Goal: Task Accomplishment & Management: Manage account settings

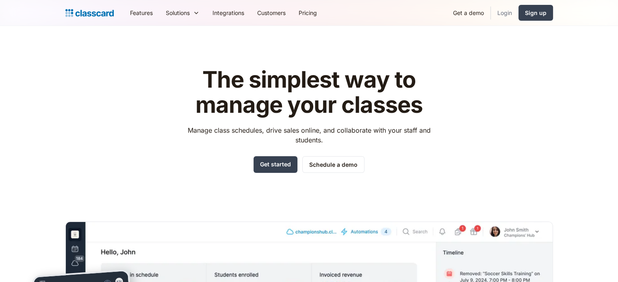
click at [503, 14] on link "Login" at bounding box center [505, 13] width 28 height 18
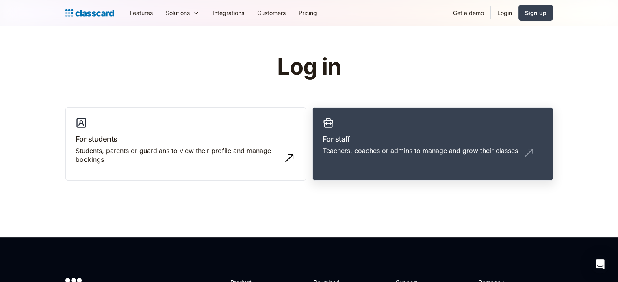
click at [420, 145] on link "For staff Teachers, coaches or admins to manage and grow their classes" at bounding box center [432, 144] width 240 height 74
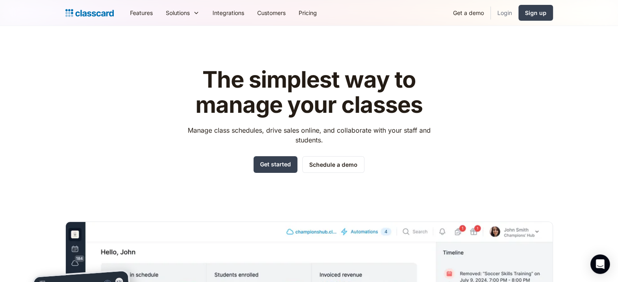
click at [509, 14] on link "Login" at bounding box center [505, 13] width 28 height 18
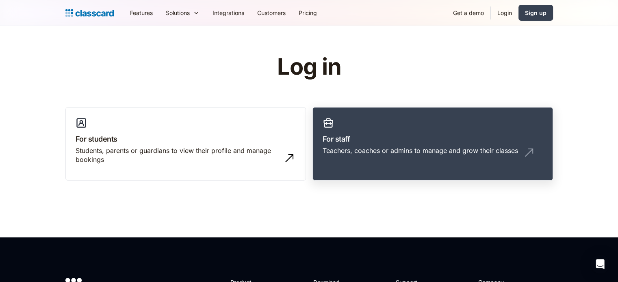
click at [410, 165] on link "For staff Teachers, coaches or admins to manage and grow their classes" at bounding box center [432, 144] width 240 height 74
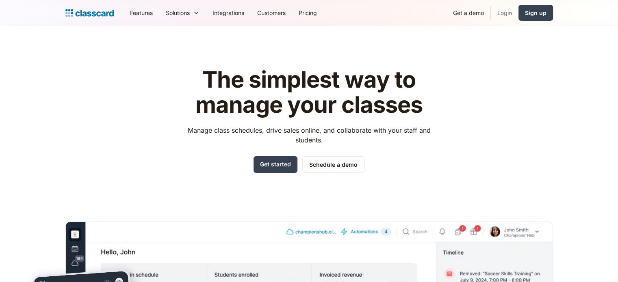
click at [507, 18] on link "Login" at bounding box center [505, 13] width 28 height 18
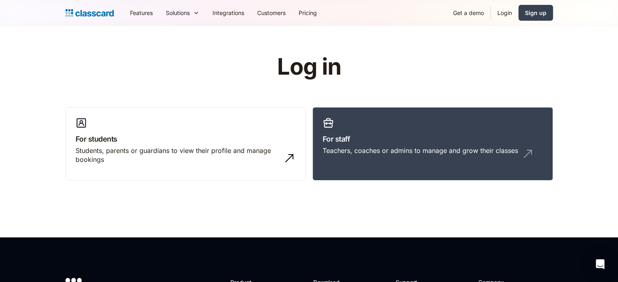
click at [508, 10] on link "Login" at bounding box center [505, 13] width 28 height 18
click at [426, 148] on div "Teachers, coaches or admins to manage and grow their classes" at bounding box center [420, 150] width 195 height 9
